Goal: Transaction & Acquisition: Purchase product/service

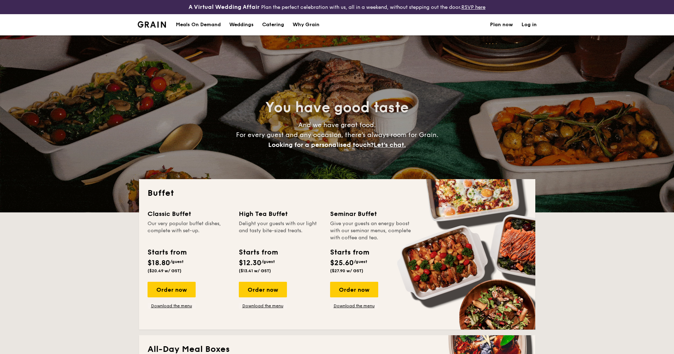
select select
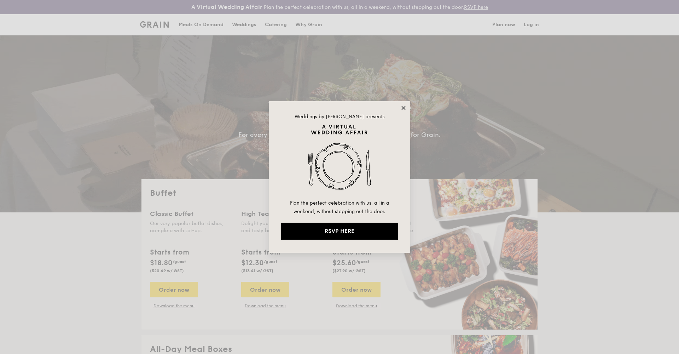
click at [403, 108] on icon at bounding box center [404, 108] width 6 height 6
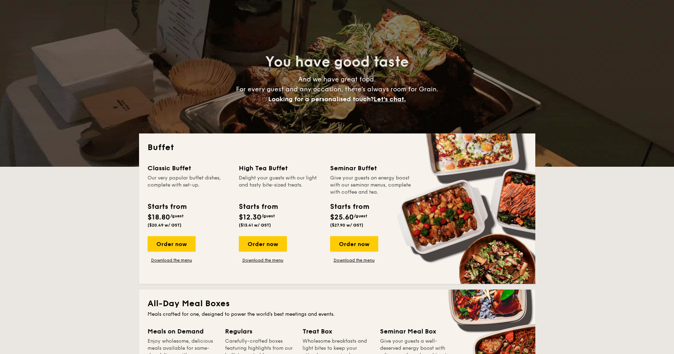
scroll to position [26, 0]
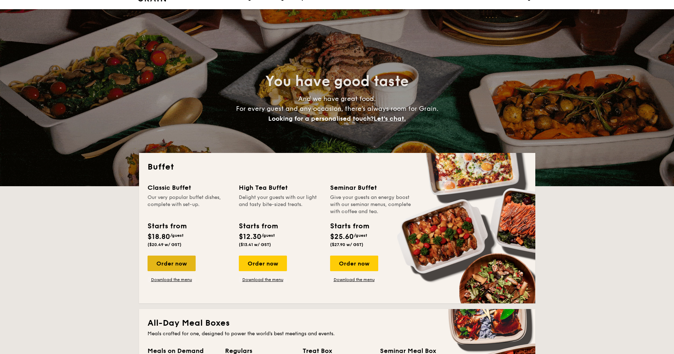
click at [178, 264] on div "Order now" at bounding box center [172, 264] width 48 height 16
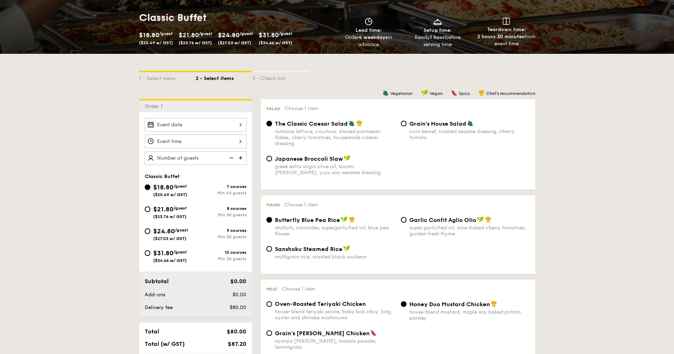
scroll to position [113, 0]
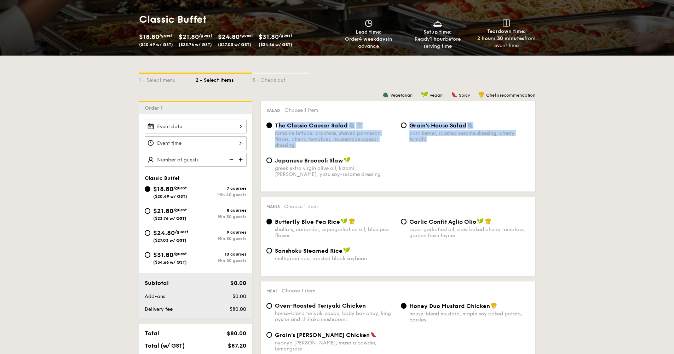
drag, startPoint x: 306, startPoint y: 153, endPoint x: 278, endPoint y: 128, distance: 37.6
click at [277, 128] on div "The Classic Caesar Salad romaine lettuce, croutons, shaved parmesan flakes, che…" at bounding box center [398, 139] width 269 height 35
click at [287, 139] on div "romaine lettuce, croutons, shaved parmesan flakes, cherry tomatoes, housemade c…" at bounding box center [335, 139] width 120 height 18
click at [272, 128] on input "The Classic Caesar Salad romaine lettuce, croutons, shaved parmesan flakes, che…" at bounding box center [269, 125] width 6 height 6
drag, startPoint x: 309, startPoint y: 147, endPoint x: 271, endPoint y: 124, distance: 44.6
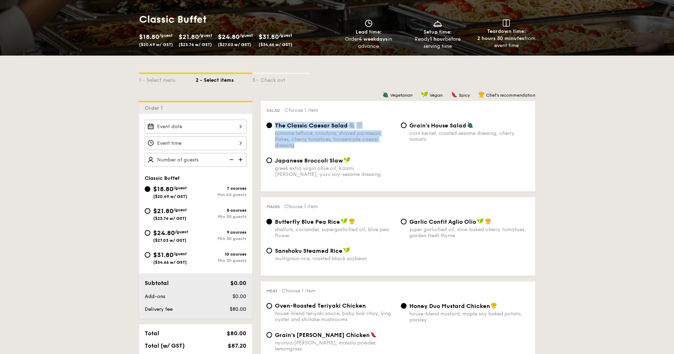
click at [271, 142] on label "The Classic Caesar Salad romaine lettuce, croutons, shaved parmesan flakes, che…" at bounding box center [330, 145] width 129 height 7
click at [271, 124] on input "The Classic Caesar Salad romaine lettuce, croutons, shaved parmesan flakes, che…" at bounding box center [269, 125] width 6 height 6
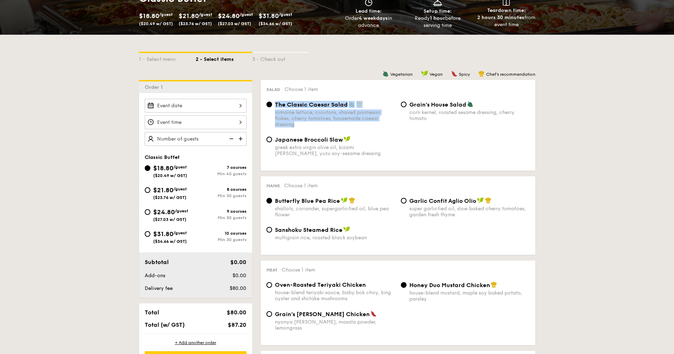
scroll to position [139, 0]
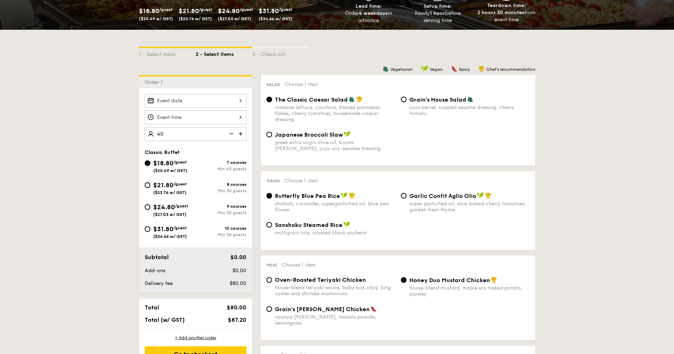
type input "40 guests"
click at [528, 219] on div "Butterfly Blue Pea Rice shallots, coriander, supergarlicfied oil, blue pea flow…" at bounding box center [398, 206] width 269 height 29
drag, startPoint x: 225, startPoint y: 317, endPoint x: 248, endPoint y: 317, distance: 22.6
click at [248, 317] on div "$906.88" at bounding box center [227, 319] width 43 height 7
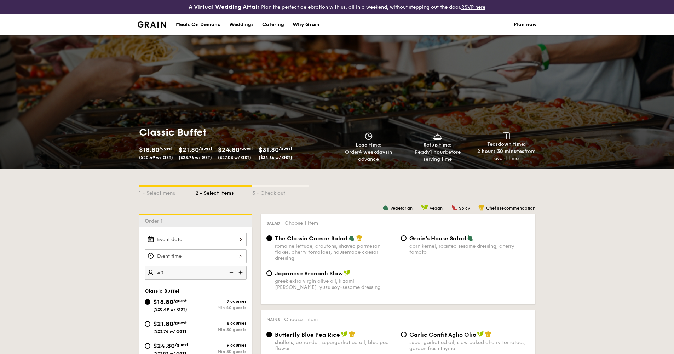
scroll to position [0, 0]
click at [598, 1] on div "A Virtual Wedding Affair Plan the perfect celebration with us, all in a weekend…" at bounding box center [337, 7] width 674 height 14
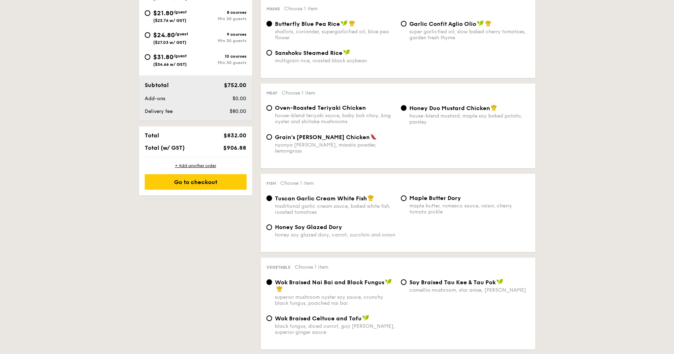
scroll to position [256, 0]
